Goal: Information Seeking & Learning: Learn about a topic

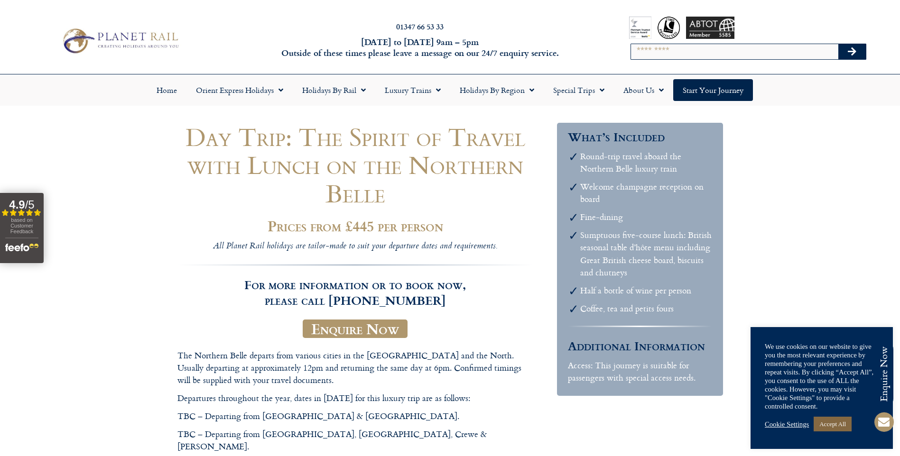
click at [841, 425] on link "Accept All" at bounding box center [833, 424] width 38 height 15
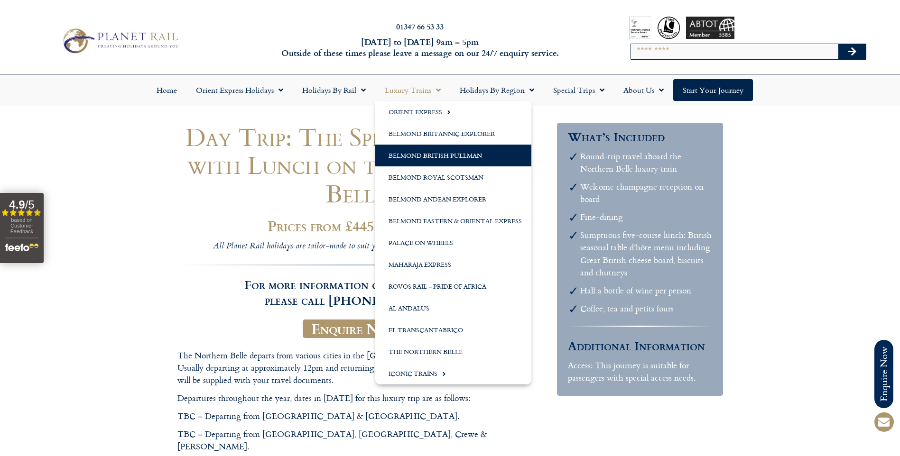
click at [481, 152] on link "Belmond British Pullman" at bounding box center [453, 156] width 156 height 22
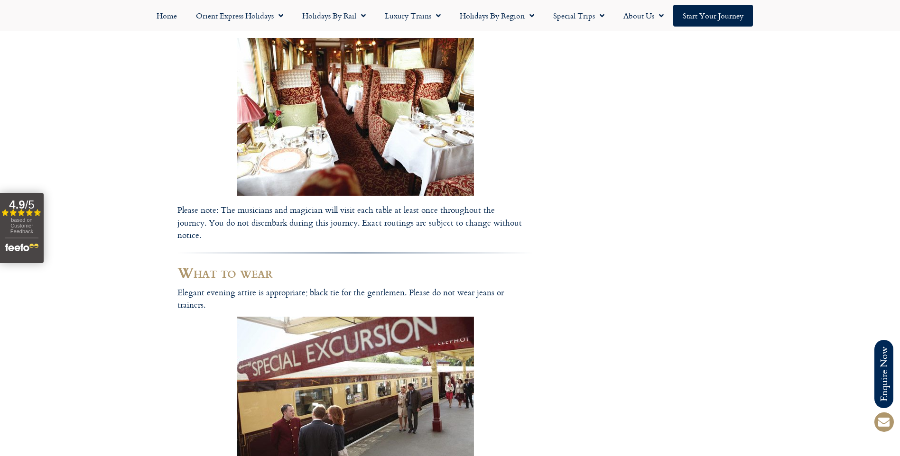
scroll to position [569, 0]
